Goal: Information Seeking & Learning: Check status

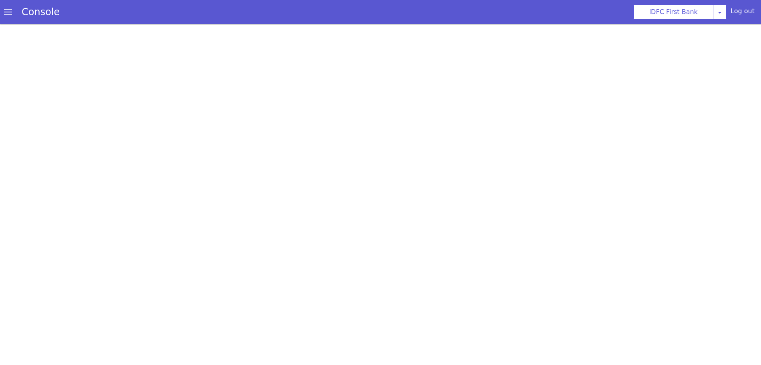
click at [7, 15] on span at bounding box center [8, 12] width 8 height 8
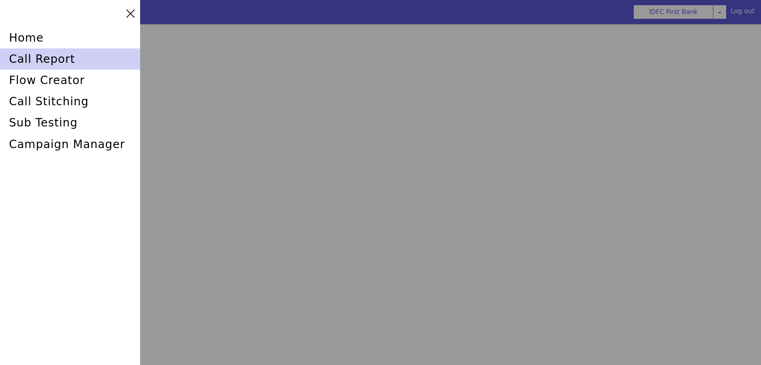
click at [26, 57] on div "call report" at bounding box center [70, 58] width 140 height 21
click at [40, 54] on div "call report" at bounding box center [70, 58] width 140 height 21
click at [28, 56] on div "call report" at bounding box center [70, 58] width 140 height 21
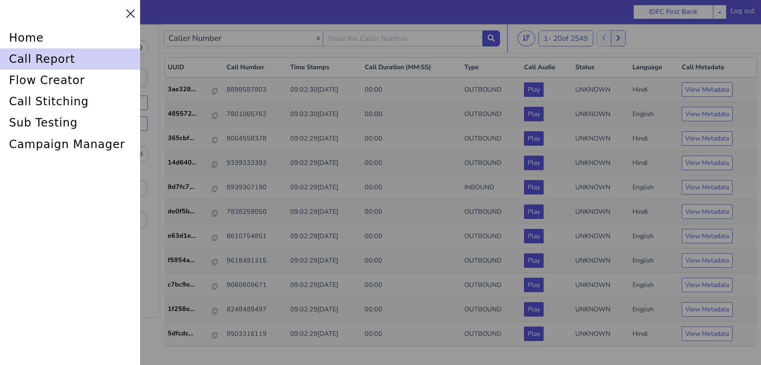
click at [41, 58] on div "call report" at bounding box center [70, 58] width 140 height 21
click at [42, 55] on div "call report" at bounding box center [70, 58] width 140 height 21
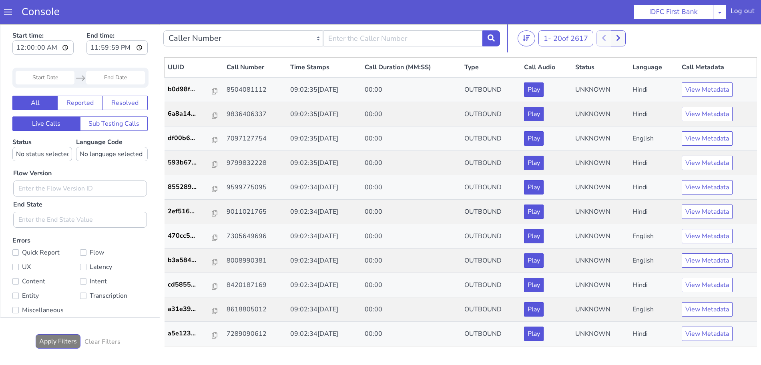
click at [396, 52] on nav "Caller Number Call UUID Custom Parameter 1 - 20 of 2617 20 50 100" at bounding box center [460, 38] width 601 height 29
click at [394, 39] on input "text" at bounding box center [403, 38] width 160 height 16
type input "6352248031"
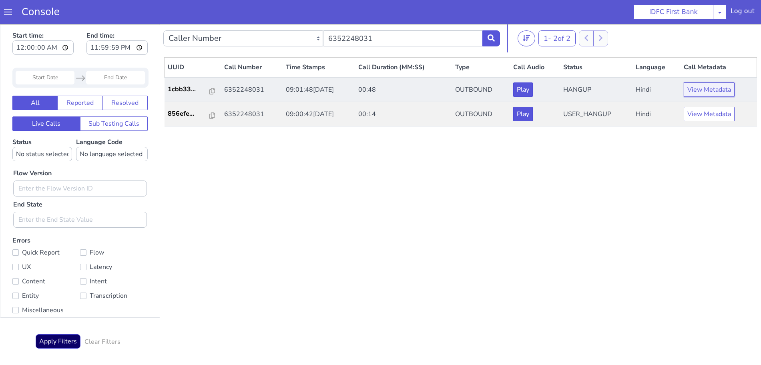
click at [715, 93] on button "View Metadata" at bounding box center [709, 90] width 51 height 14
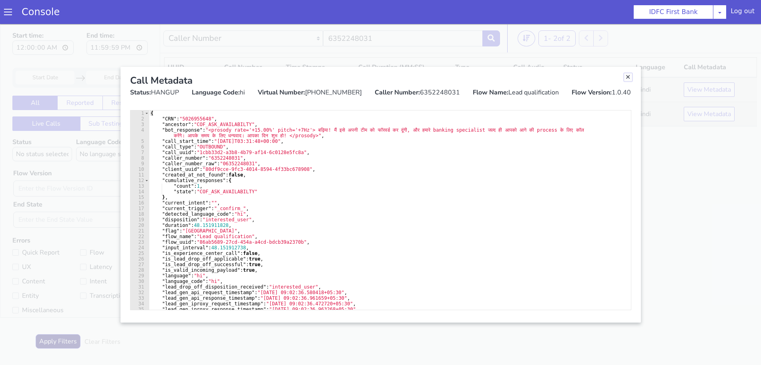
click at [628, 77] on link "Close" at bounding box center [628, 77] width 8 height 8
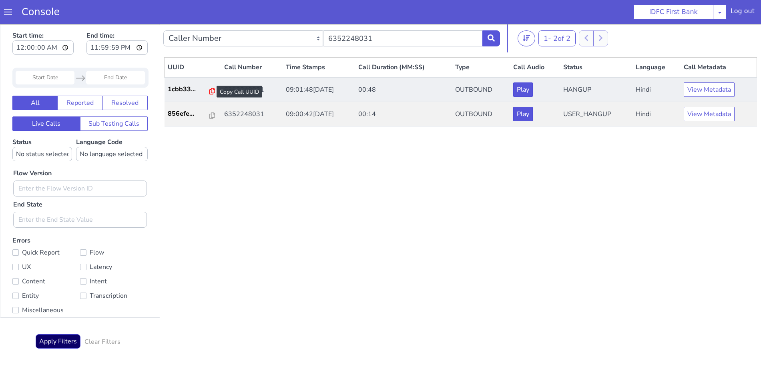
click at [209, 90] on icon at bounding box center [212, 91] width 6 height 6
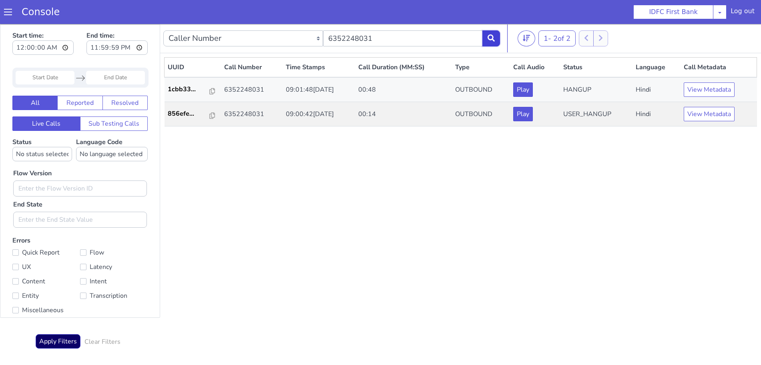
click at [497, 36] on button at bounding box center [492, 38] width 18 height 16
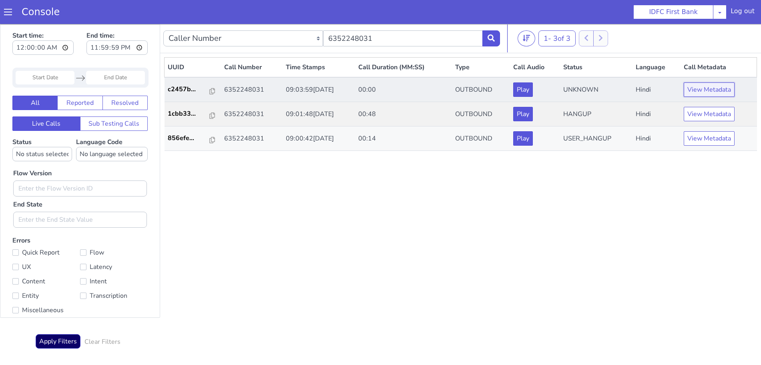
click at [709, 86] on button "View Metadata" at bounding box center [709, 90] width 51 height 14
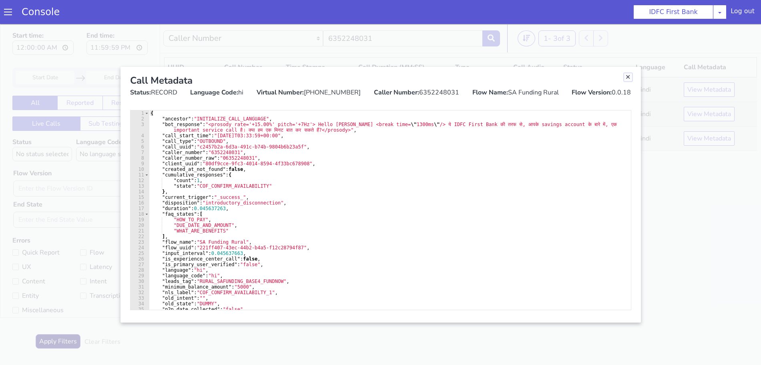
click at [628, 75] on link "Close" at bounding box center [628, 77] width 8 height 8
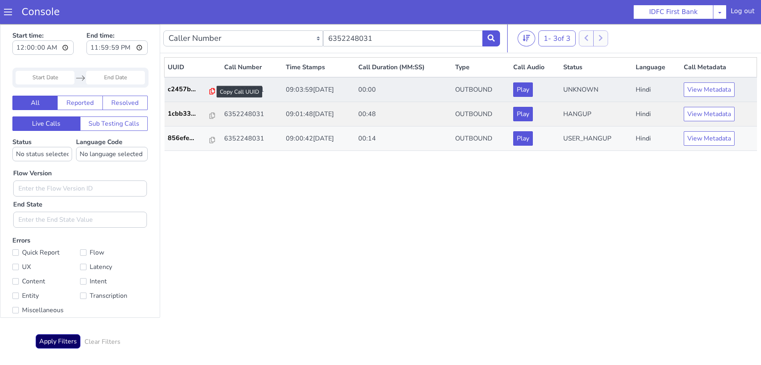
click at [209, 91] on icon at bounding box center [212, 91] width 6 height 6
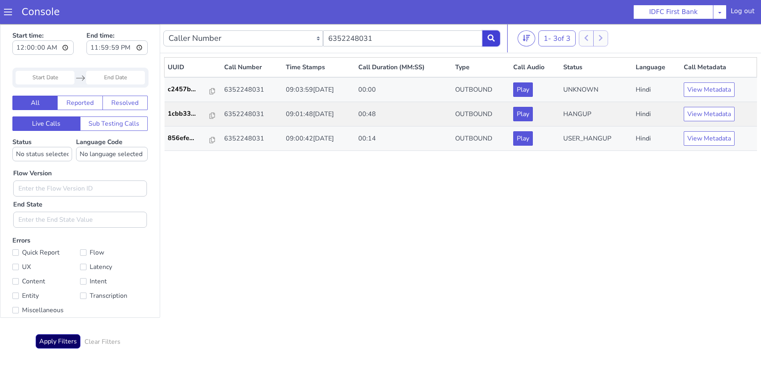
click at [498, 38] on button at bounding box center [492, 38] width 18 height 16
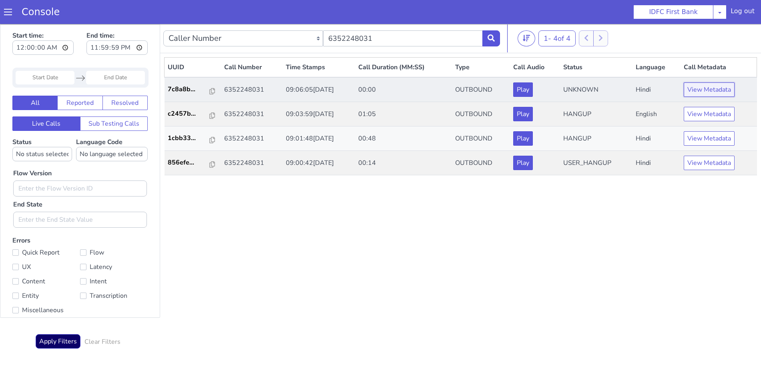
click at [714, 91] on button "View Metadata" at bounding box center [709, 90] width 51 height 14
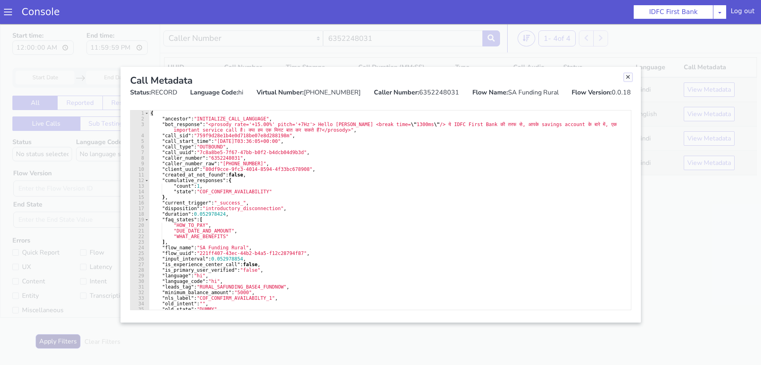
click at [626, 77] on link "Close" at bounding box center [628, 77] width 8 height 8
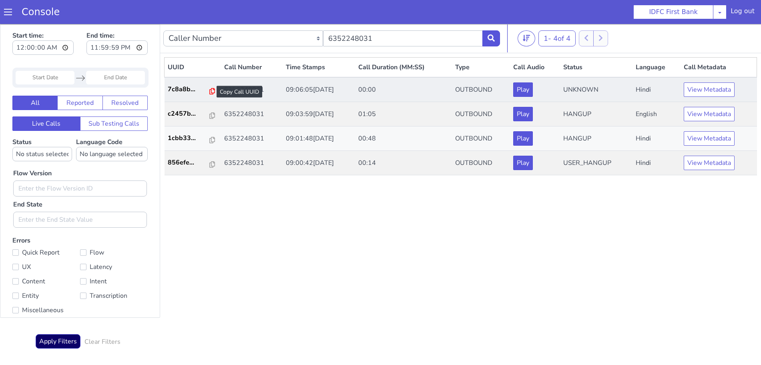
click at [209, 90] on icon at bounding box center [212, 91] width 6 height 6
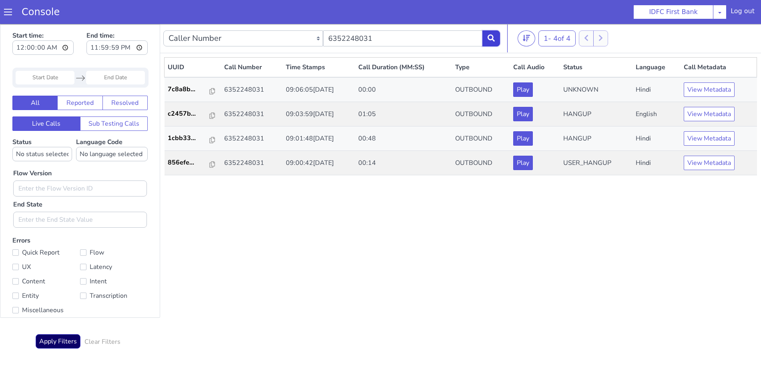
click at [485, 32] on button at bounding box center [492, 38] width 18 height 16
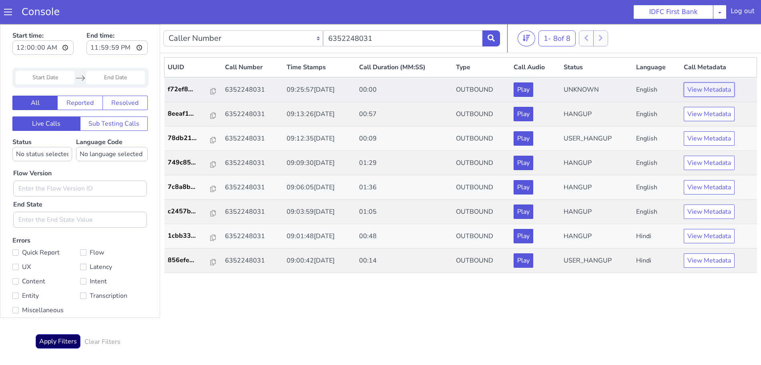
click at [701, 89] on button "View Metadata" at bounding box center [709, 90] width 51 height 14
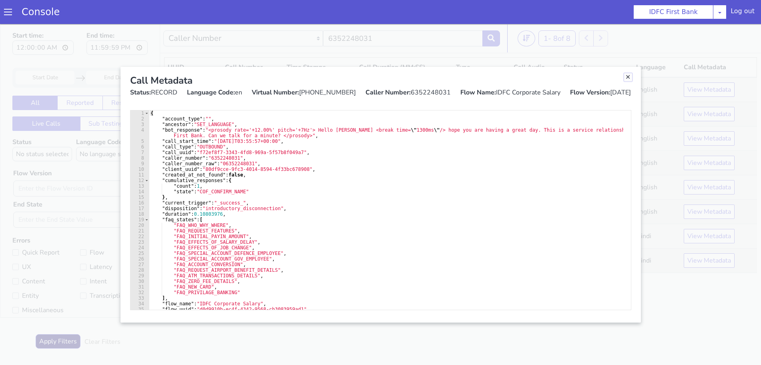
click at [628, 75] on link "Close" at bounding box center [628, 77] width 8 height 8
click at [628, 75] on th "Status" at bounding box center [597, 68] width 72 height 20
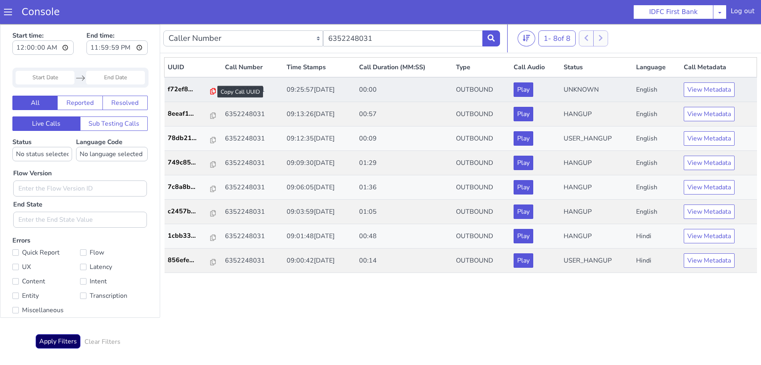
click at [210, 91] on icon at bounding box center [213, 91] width 6 height 6
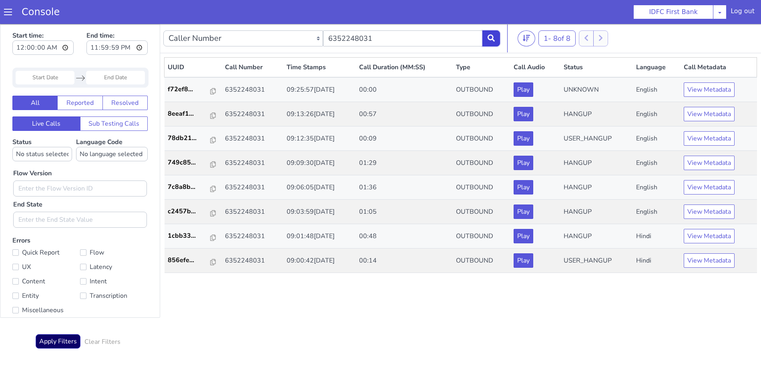
click at [489, 36] on icon at bounding box center [491, 37] width 7 height 7
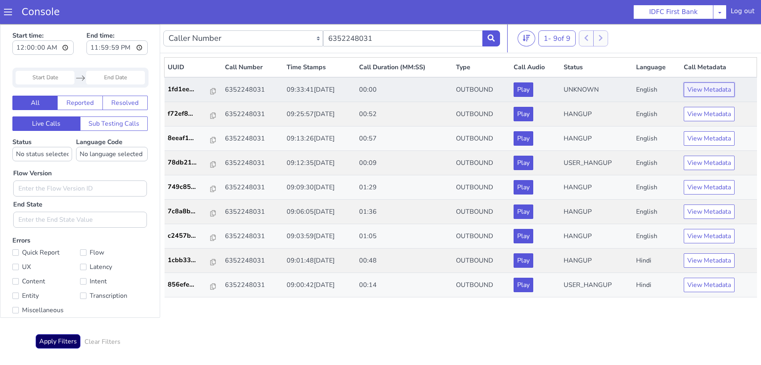
click at [720, 91] on button "View Metadata" at bounding box center [709, 90] width 51 height 14
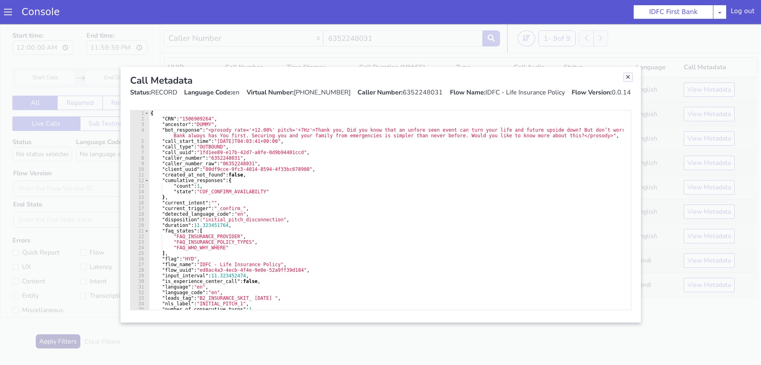
click at [630, 76] on link "Close" at bounding box center [628, 77] width 8 height 8
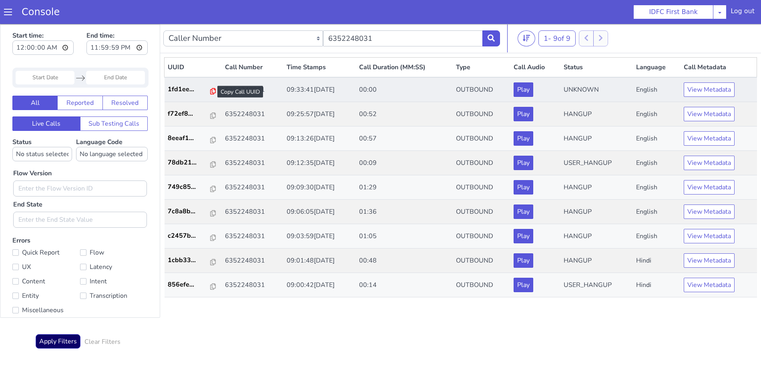
click at [210, 91] on icon at bounding box center [213, 91] width 6 height 6
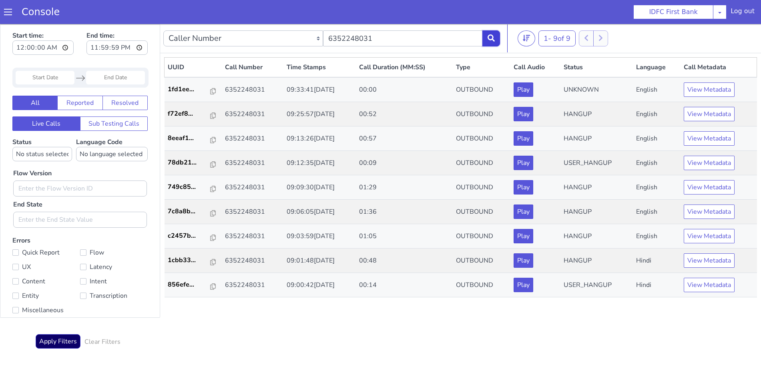
click at [493, 39] on icon at bounding box center [491, 37] width 7 height 7
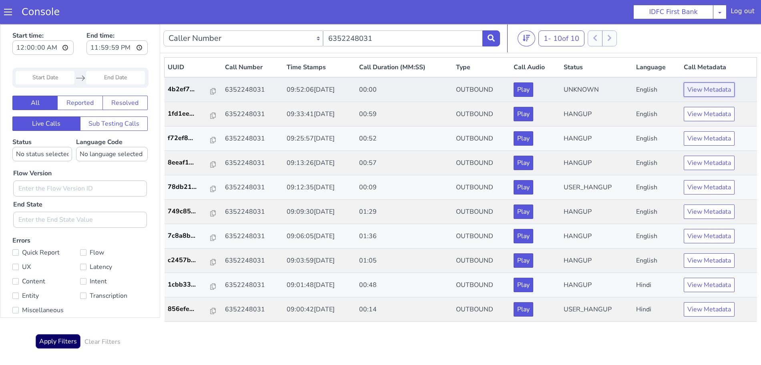
click at [716, 87] on button "View Metadata" at bounding box center [709, 90] width 51 height 14
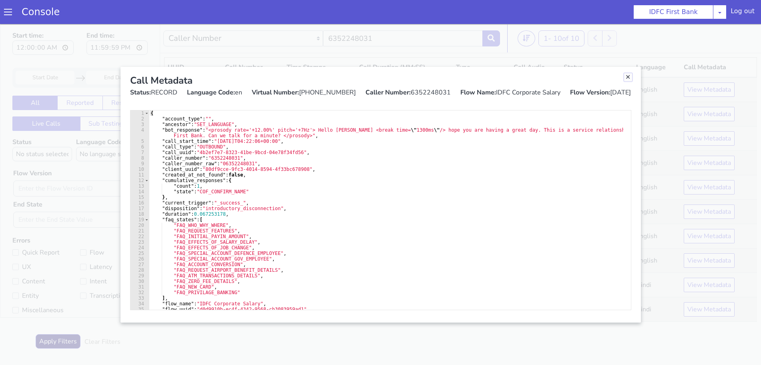
click at [628, 77] on link "Close" at bounding box center [628, 77] width 8 height 8
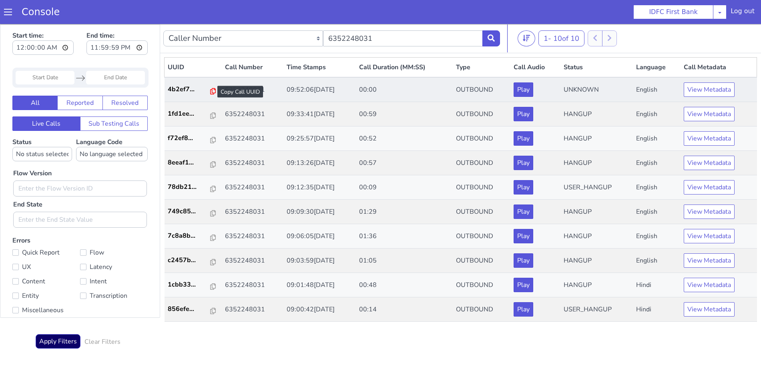
click at [210, 91] on icon at bounding box center [213, 91] width 6 height 6
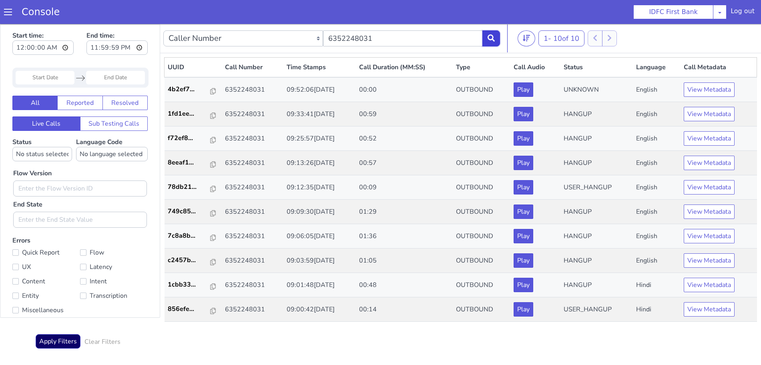
click at [491, 36] on icon at bounding box center [491, 37] width 7 height 7
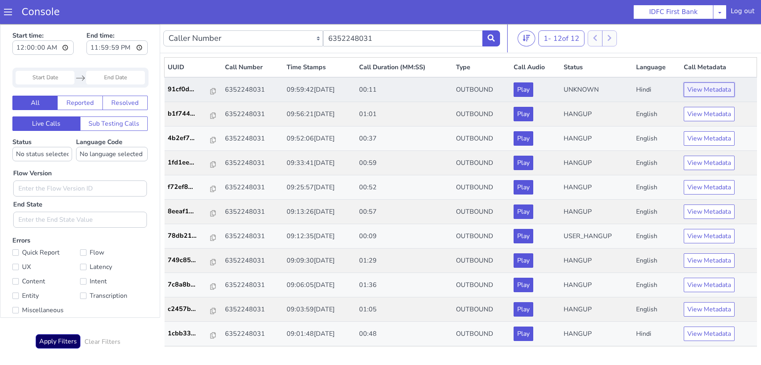
click at [713, 91] on button "View Metadata" at bounding box center [709, 90] width 51 height 14
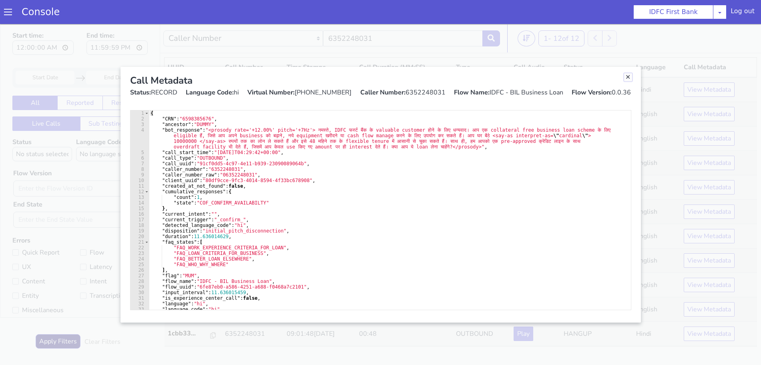
click at [629, 78] on link "Close" at bounding box center [628, 77] width 8 height 8
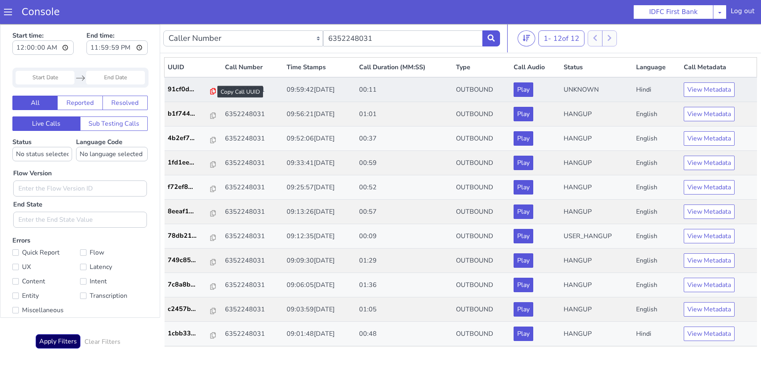
click at [210, 91] on icon at bounding box center [213, 91] width 6 height 6
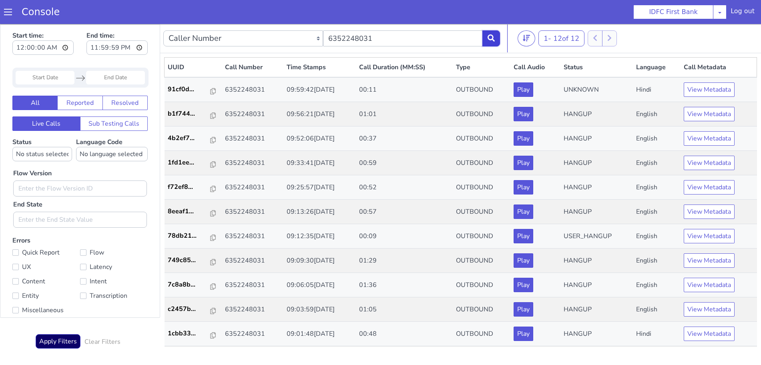
click at [492, 32] on button at bounding box center [492, 38] width 18 height 16
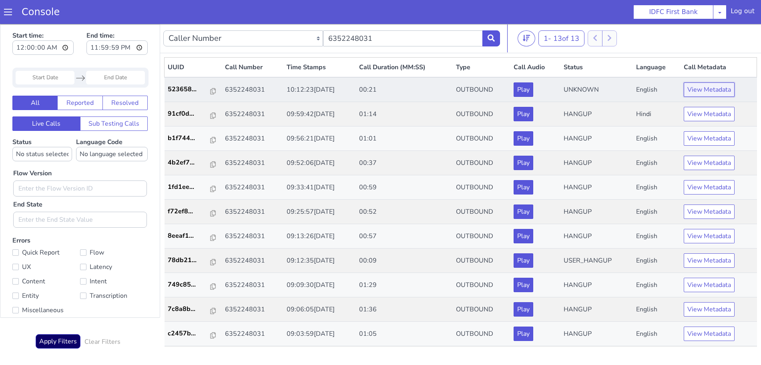
click at [711, 93] on button "View Metadata" at bounding box center [709, 90] width 51 height 14
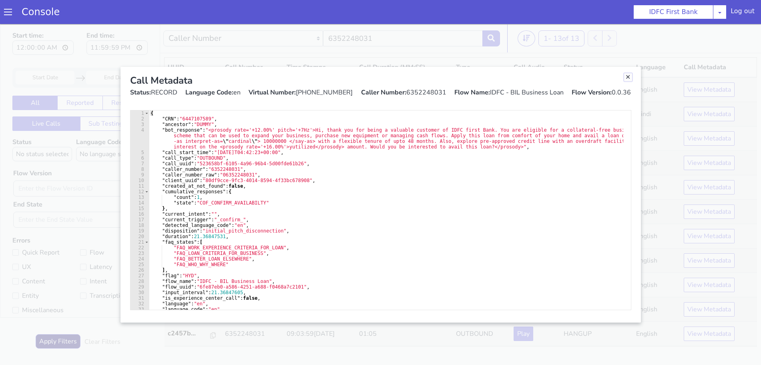
click at [626, 76] on link "Close" at bounding box center [628, 77] width 8 height 8
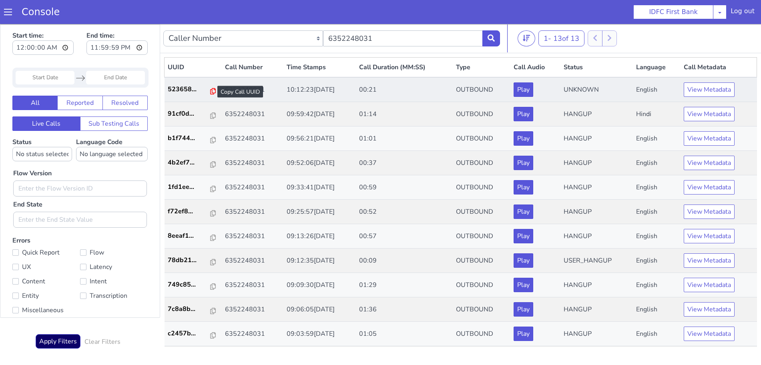
click at [210, 91] on icon at bounding box center [213, 91] width 6 height 6
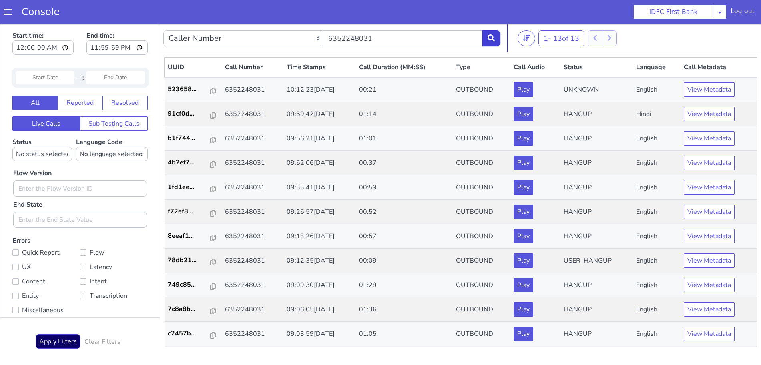
click at [493, 34] on button at bounding box center [492, 38] width 18 height 16
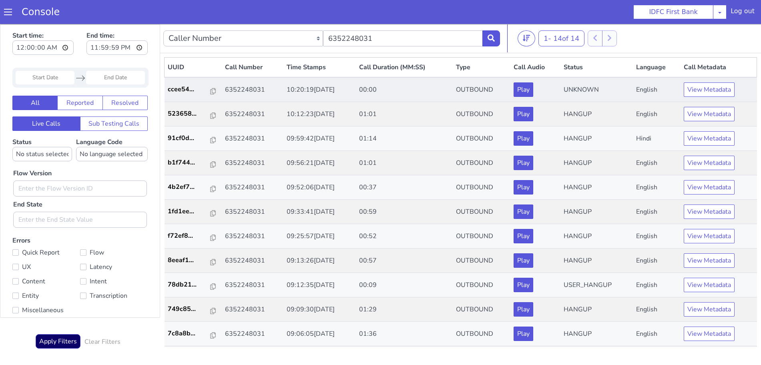
click at [715, 97] on td "View Metadata" at bounding box center [719, 89] width 76 height 25
click at [714, 93] on button "View Metadata" at bounding box center [709, 90] width 51 height 14
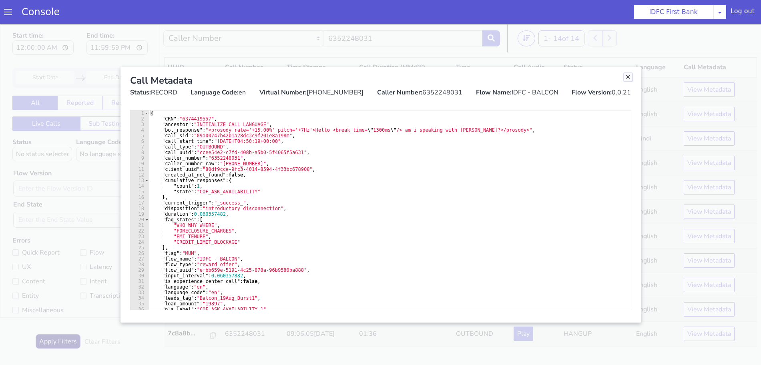
click at [628, 76] on link "Close" at bounding box center [628, 77] width 8 height 8
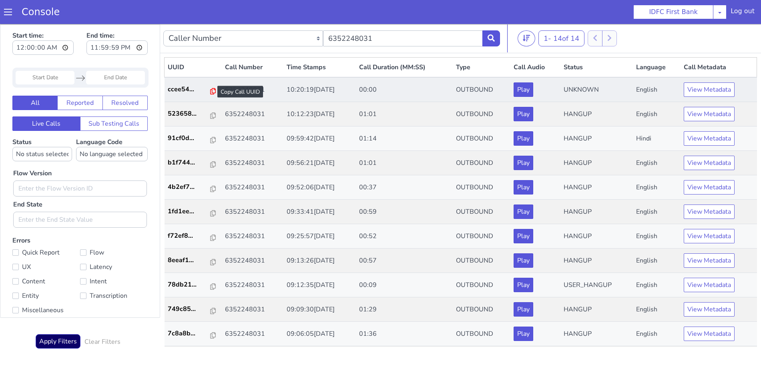
click at [210, 92] on icon at bounding box center [213, 91] width 6 height 6
click at [210, 90] on icon at bounding box center [213, 91] width 6 height 6
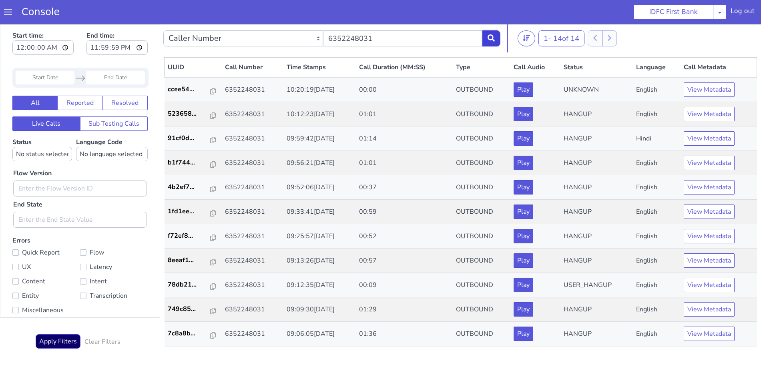
click at [495, 40] on button at bounding box center [492, 38] width 18 height 16
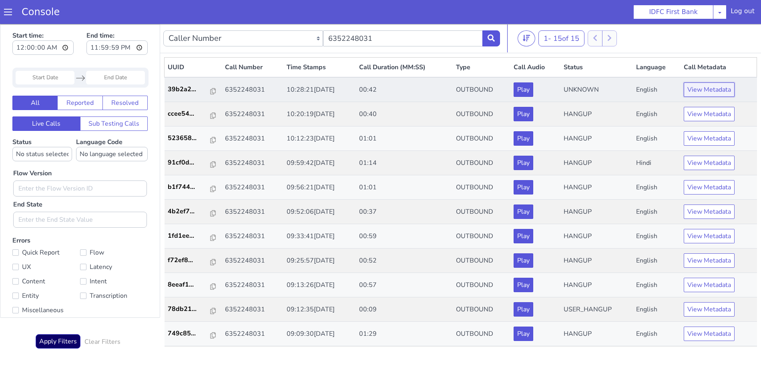
click at [696, 93] on button "View Metadata" at bounding box center [709, 90] width 51 height 14
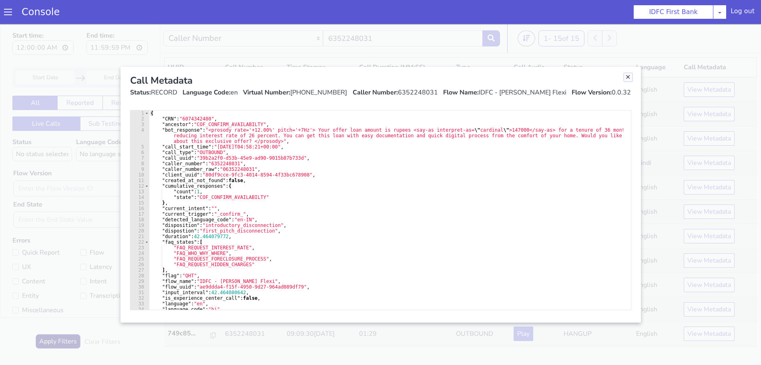
click at [630, 78] on link "Close" at bounding box center [628, 77] width 8 height 8
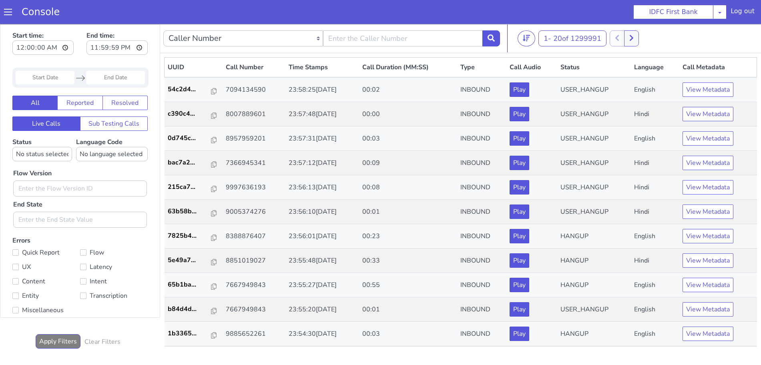
click at [7, 14] on span at bounding box center [8, 12] width 8 height 8
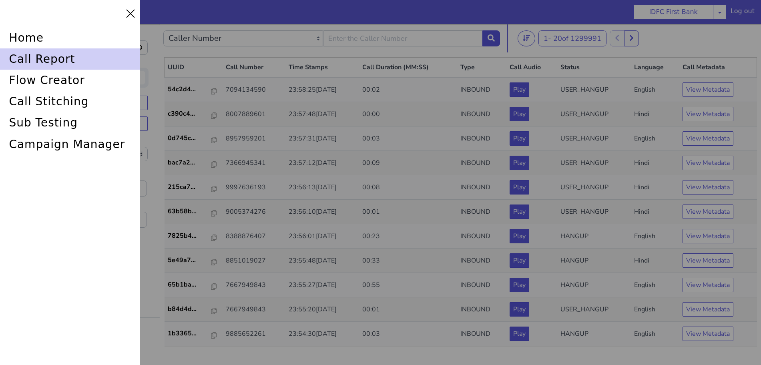
click at [50, 57] on div "call report" at bounding box center [70, 58] width 140 height 21
